Goal: Task Accomplishment & Management: Manage account settings

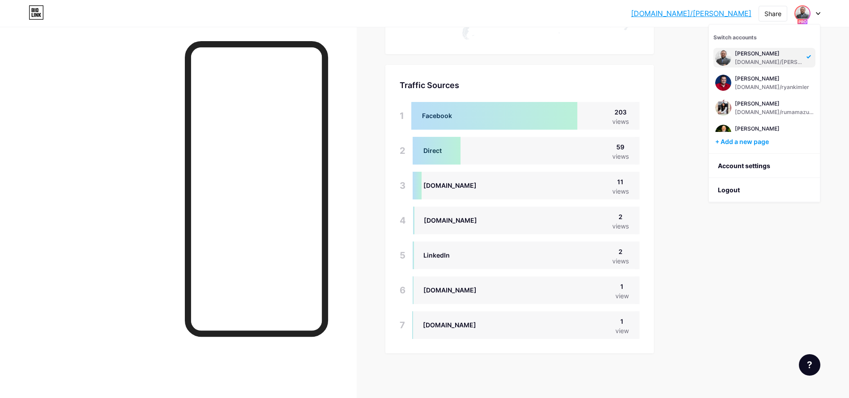
scroll to position [412, 0]
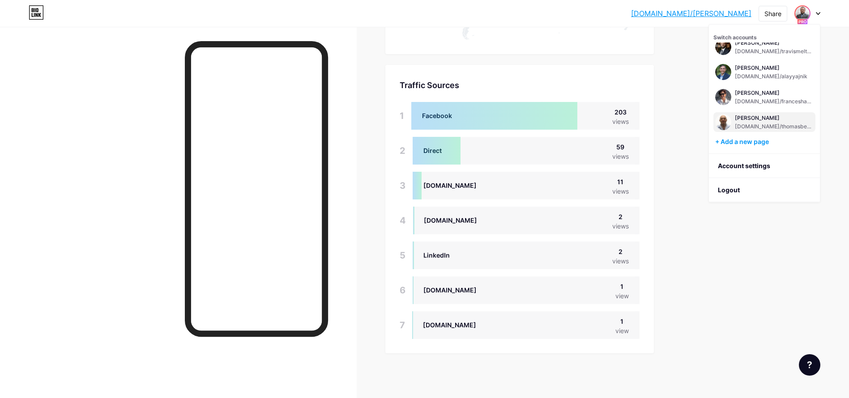
click at [765, 122] on div "Thomas Begley bio.link/thomasbegley" at bounding box center [774, 122] width 79 height 16
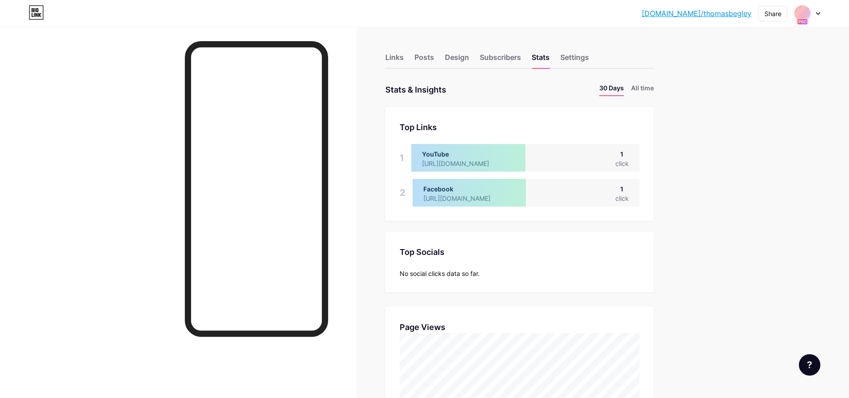
scroll to position [398, 849]
click at [653, 86] on li "All time" at bounding box center [642, 89] width 23 height 13
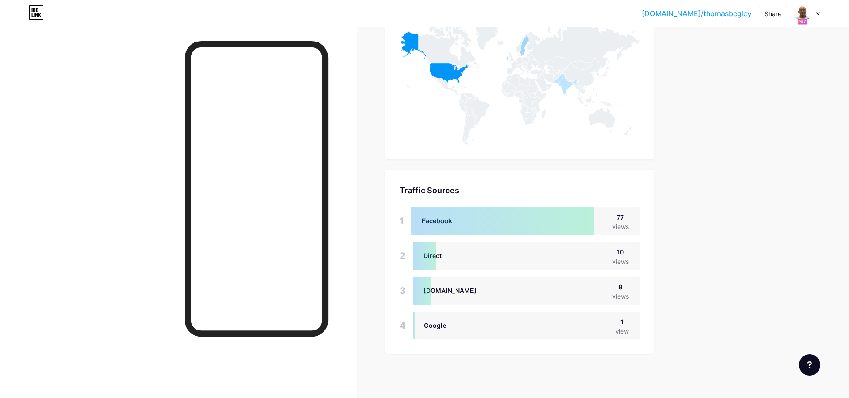
scroll to position [472, 0]
click at [816, 8] on div at bounding box center [807, 13] width 26 height 16
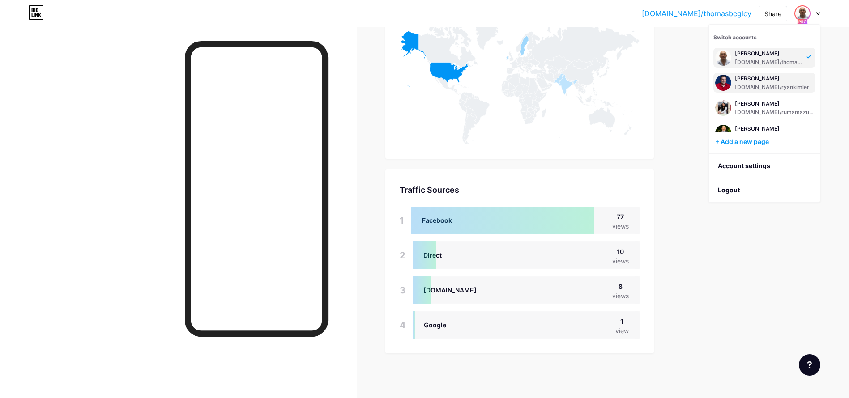
click at [750, 80] on div "[PERSON_NAME]" at bounding box center [772, 78] width 74 height 7
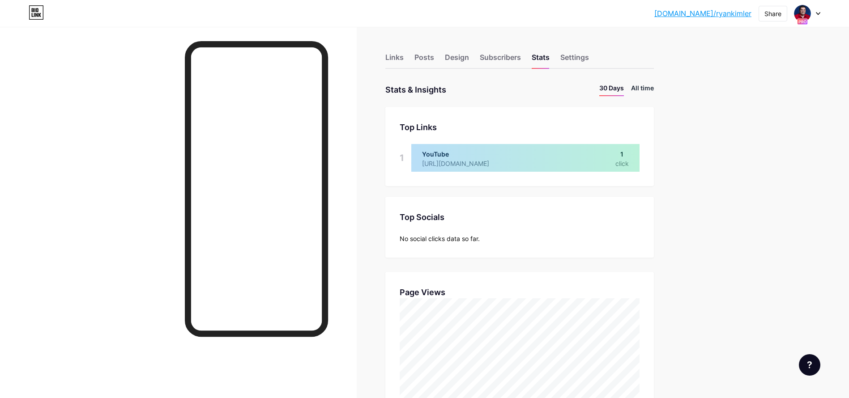
click at [643, 85] on li "All time" at bounding box center [642, 89] width 23 height 13
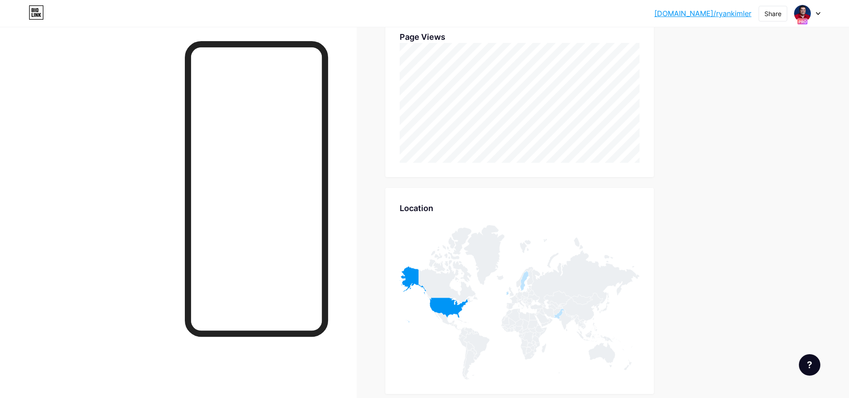
scroll to position [472, 0]
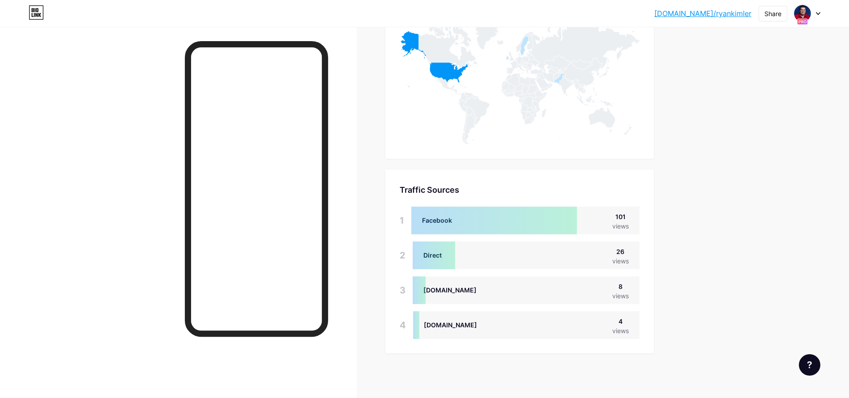
click at [811, 14] on div at bounding box center [807, 13] width 26 height 16
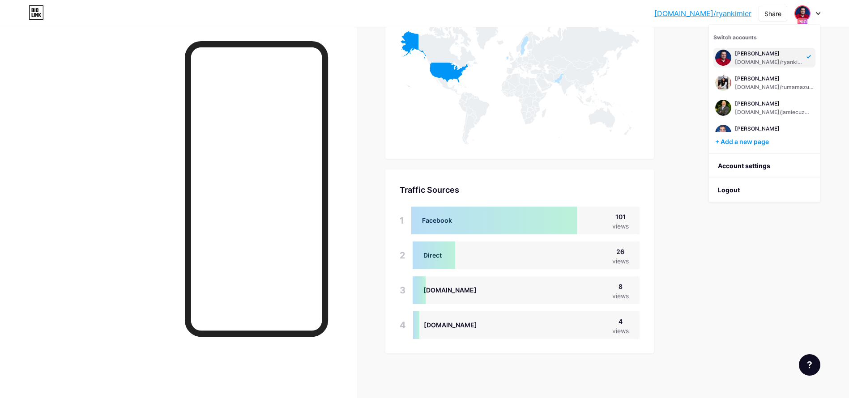
scroll to position [342, 0]
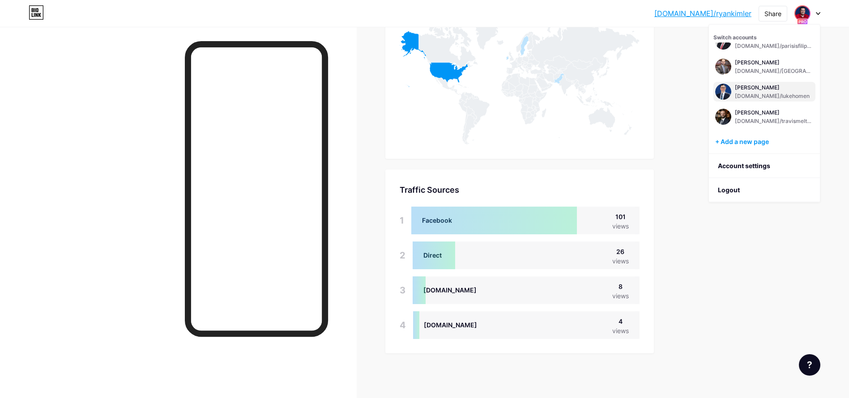
click at [760, 89] on div "[PERSON_NAME]" at bounding box center [772, 87] width 75 height 7
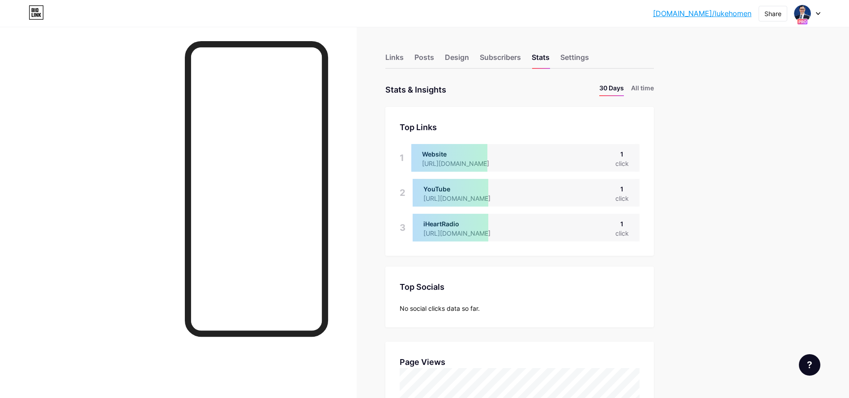
scroll to position [398, 849]
click at [641, 88] on li "All time" at bounding box center [642, 89] width 23 height 13
